Goal: Task Accomplishment & Management: Use online tool/utility

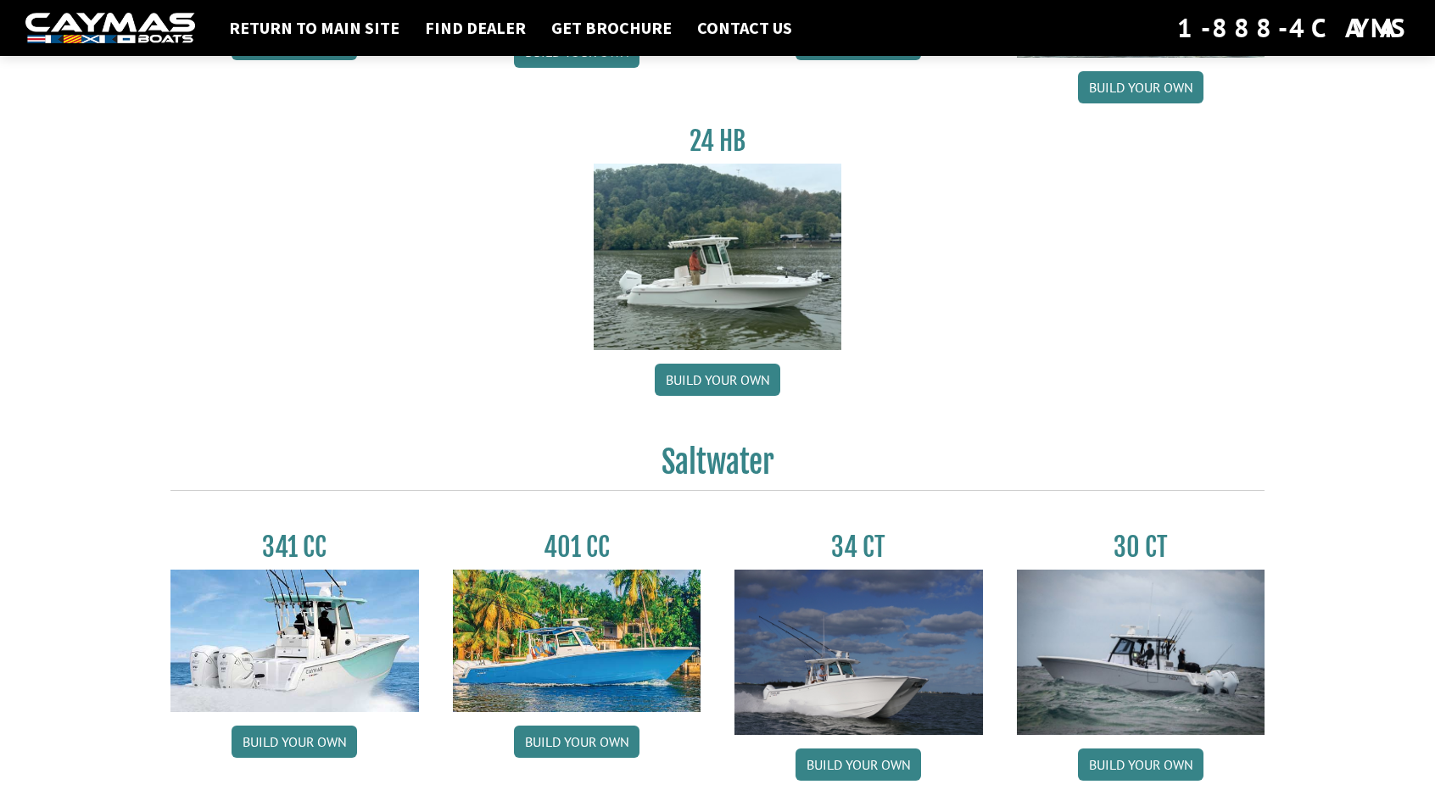
scroll to position [290, 0]
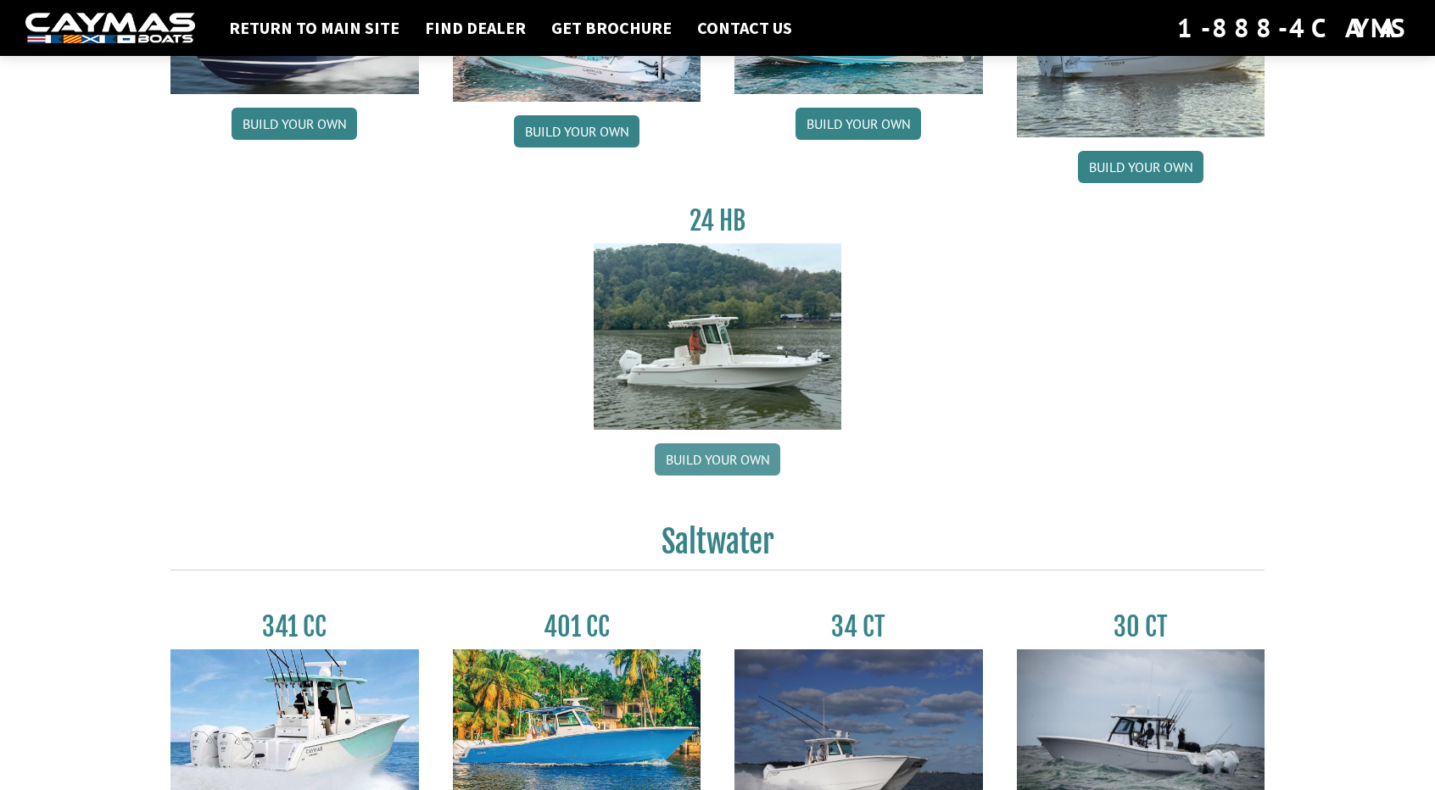
click at [694, 465] on link "Build your own" at bounding box center [717, 459] width 125 height 32
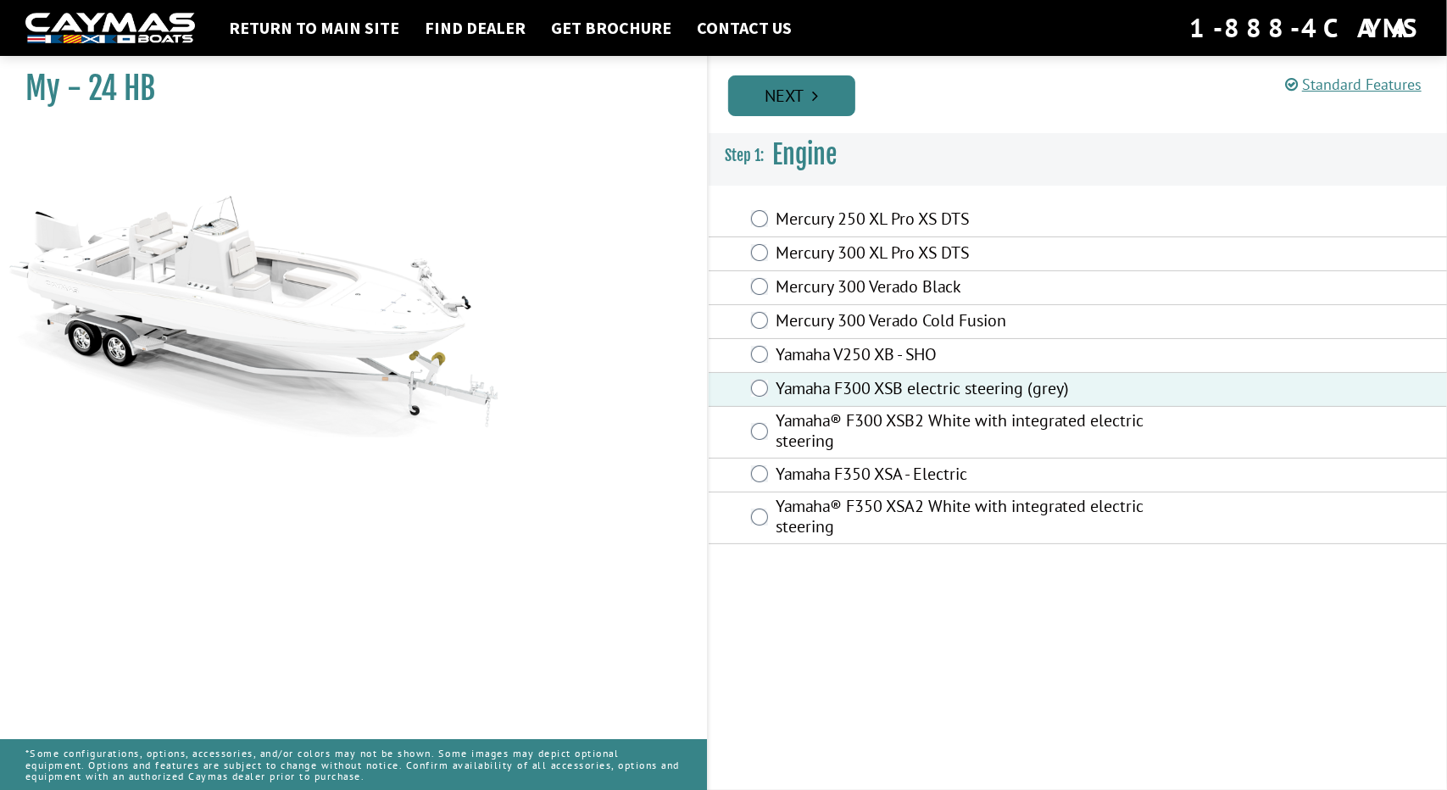
click at [810, 91] on link "Next" at bounding box center [791, 95] width 127 height 41
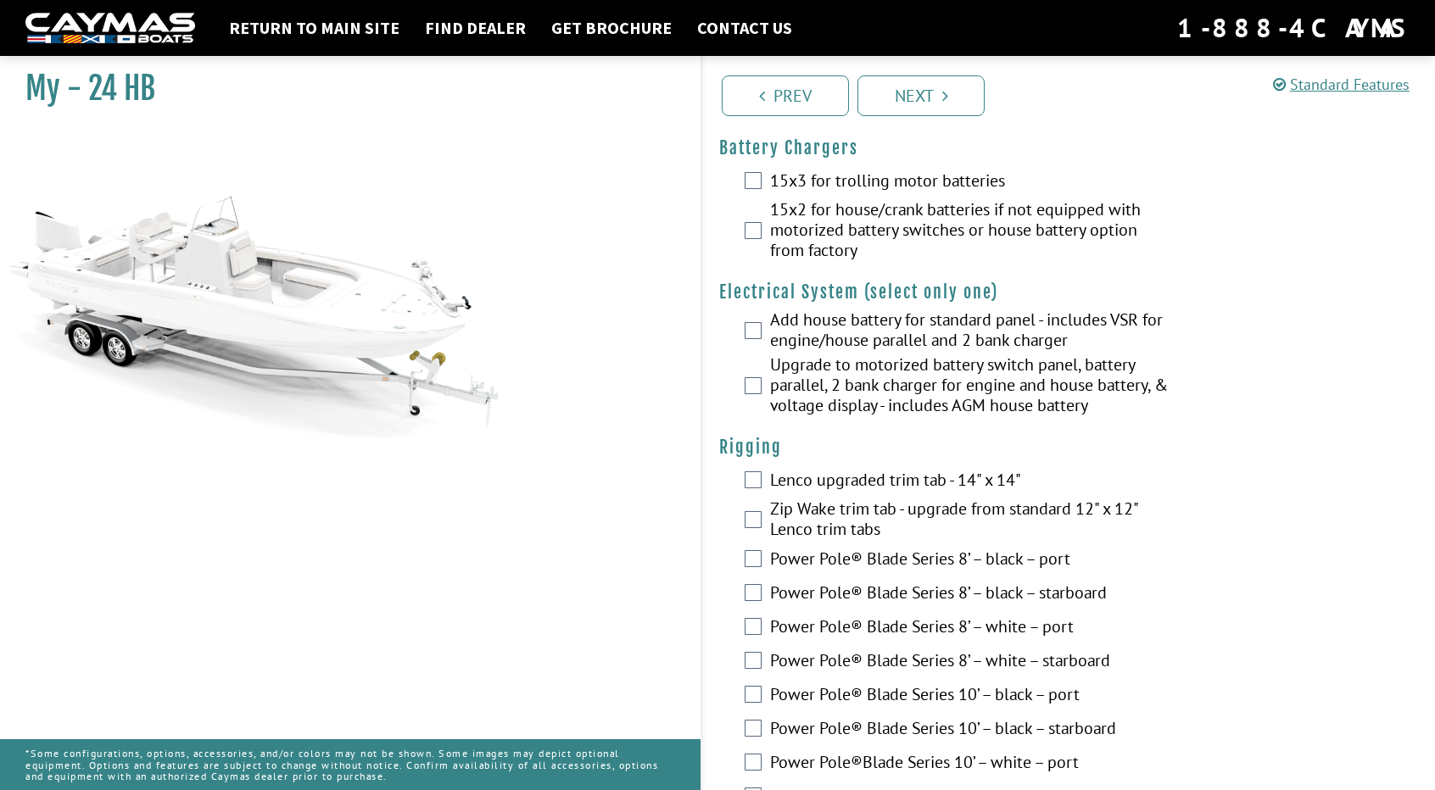
scroll to position [339, 0]
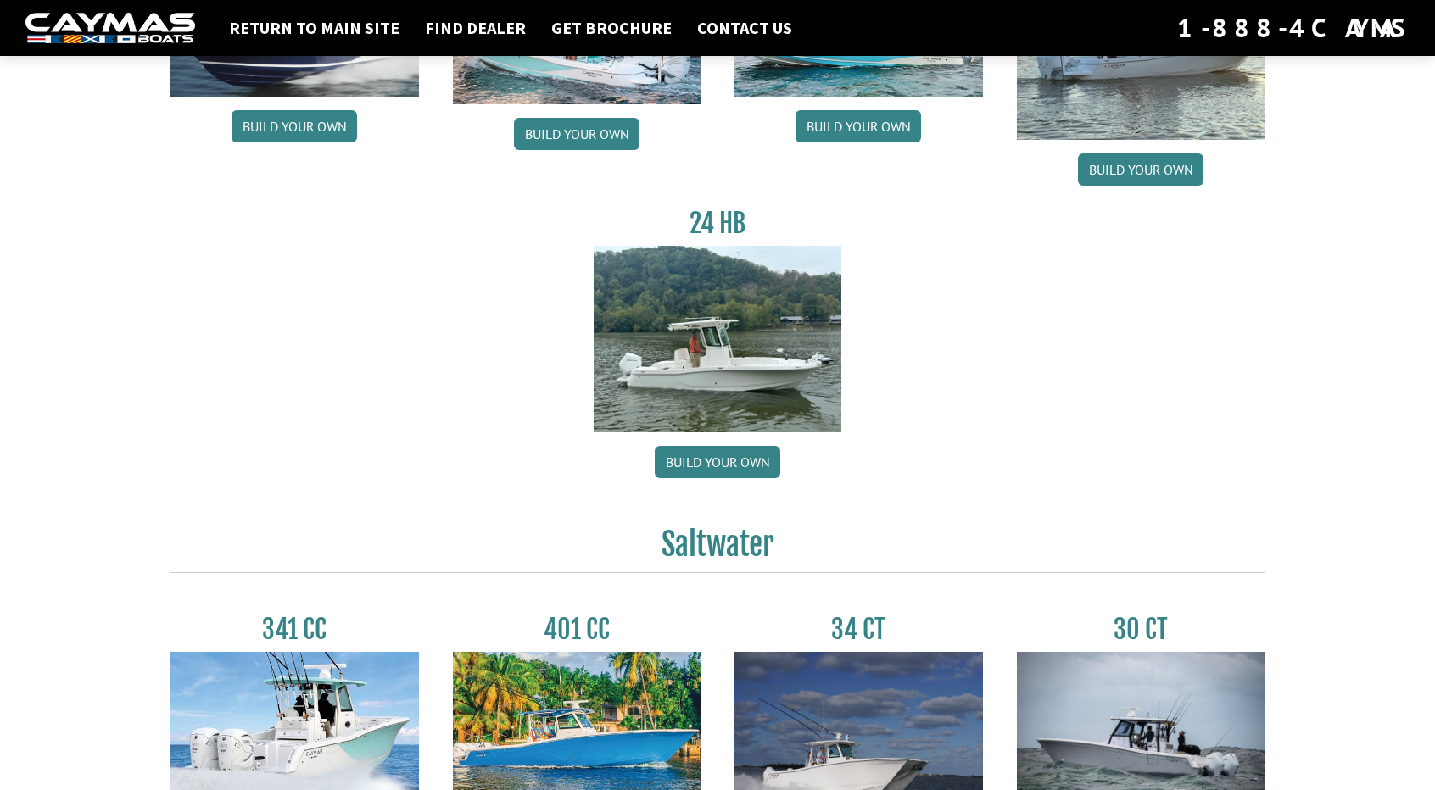
scroll to position [290, 0]
